Goal: Task Accomplishment & Management: Complete application form

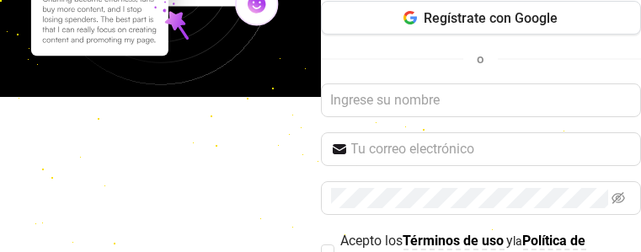
scroll to position [156, 0]
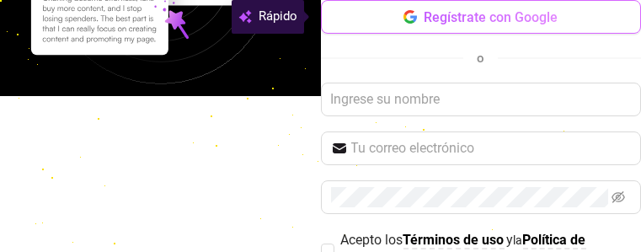
click at [397, 26] on button "Regístrate con Google" at bounding box center [481, 17] width 321 height 34
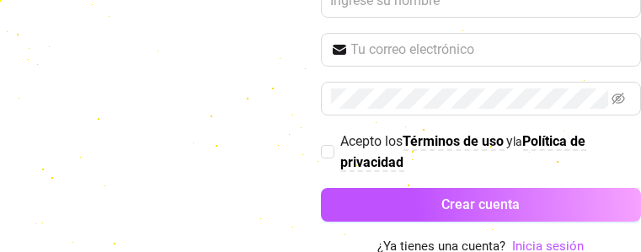
scroll to position [255, 0]
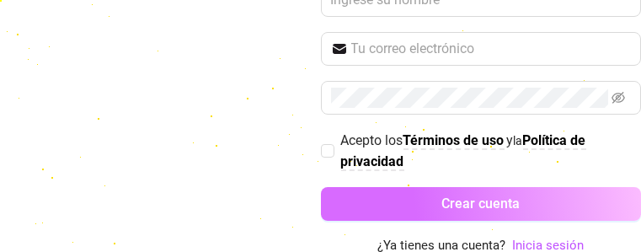
click at [408, 203] on button "Crear cuenta" at bounding box center [481, 204] width 321 height 34
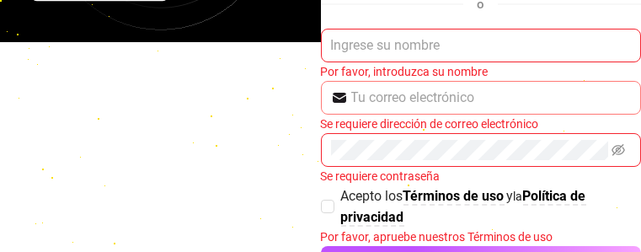
scroll to position [211, 0]
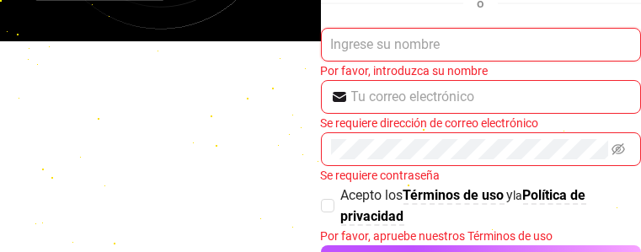
click at [432, 45] on input "text" at bounding box center [481, 45] width 321 height 34
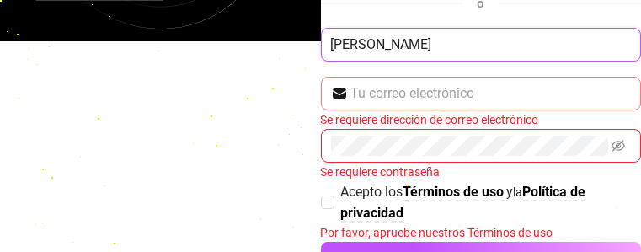
type input "[PERSON_NAME]"
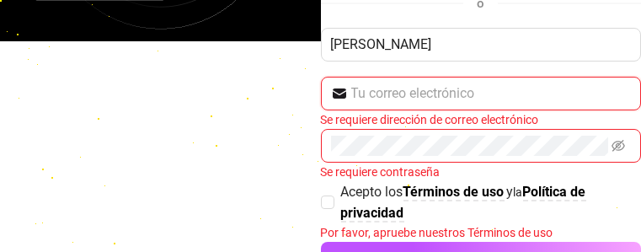
click at [423, 91] on input "text" at bounding box center [491, 93] width 280 height 20
type input "[EMAIL_ADDRESS][DOMAIN_NAME]"
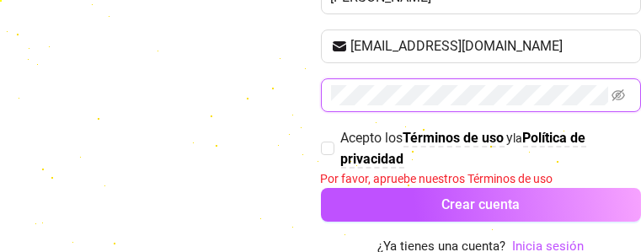
scroll to position [258, 0]
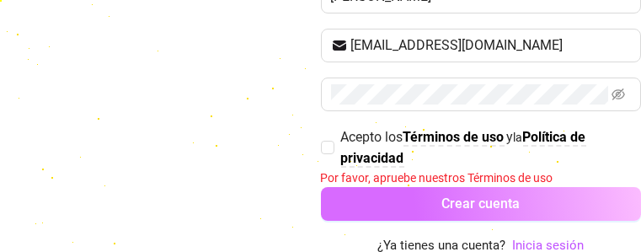
click at [448, 190] on button "Crear cuenta" at bounding box center [481, 204] width 321 height 34
click at [321, 187] on button "Crear cuenta" at bounding box center [481, 204] width 321 height 34
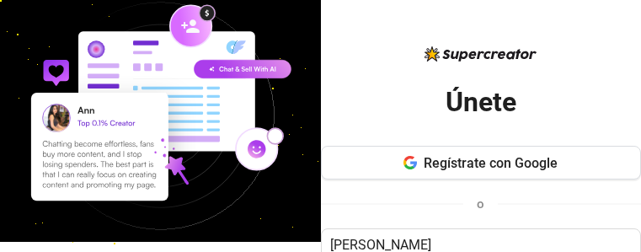
scroll to position [12, 0]
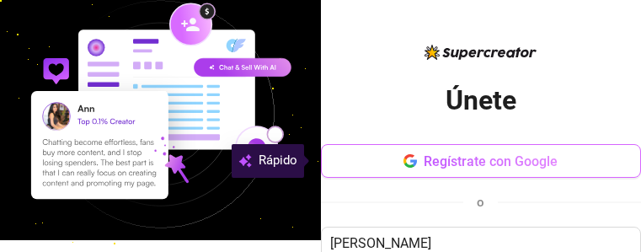
click at [467, 160] on span "Regístrate con Google" at bounding box center [491, 161] width 134 height 16
